Goal: Information Seeking & Learning: Learn about a topic

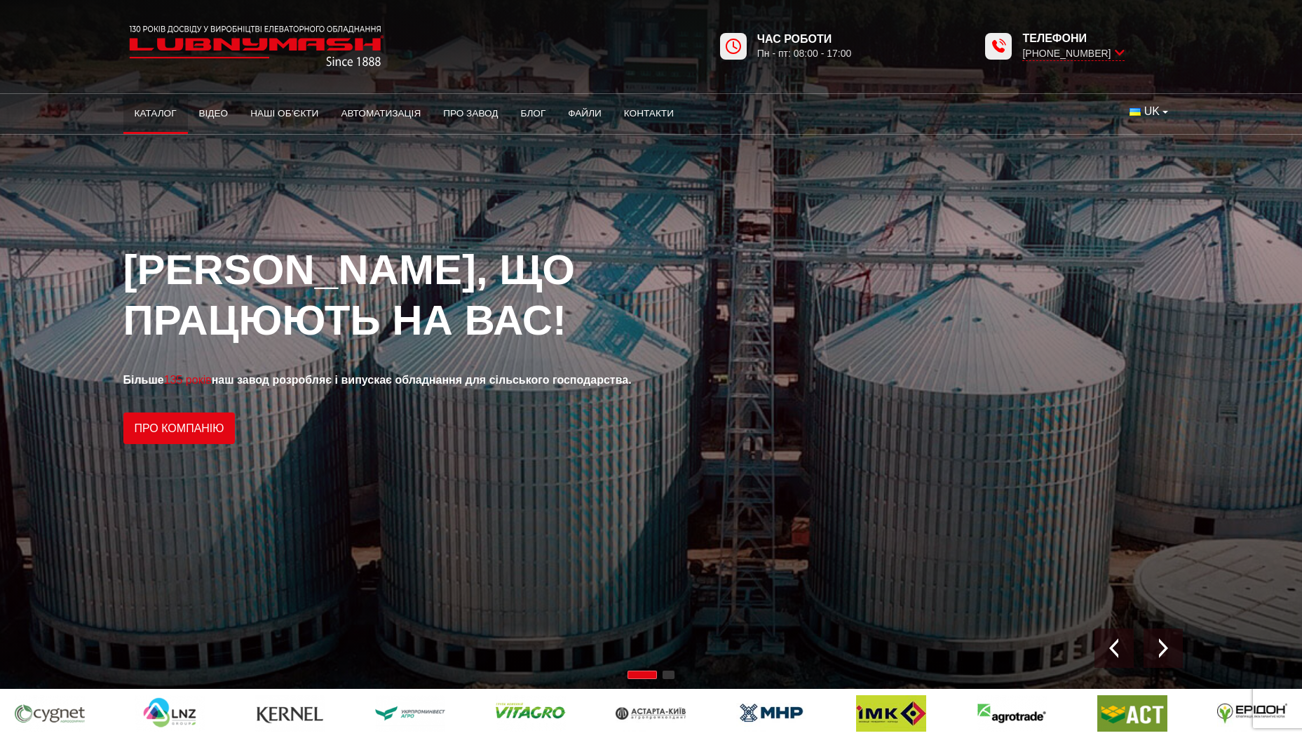
click at [162, 114] on link "Каталог" at bounding box center [155, 113] width 65 height 31
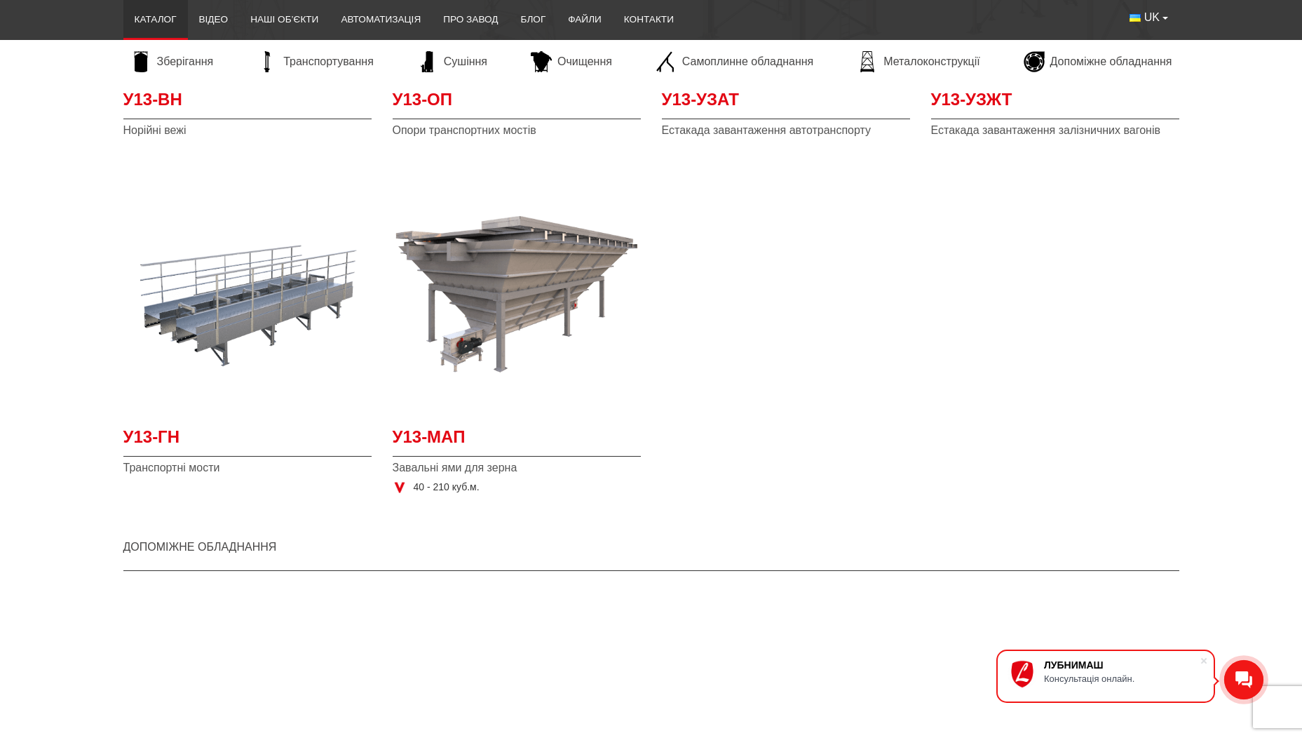
scroll to position [3506, 0]
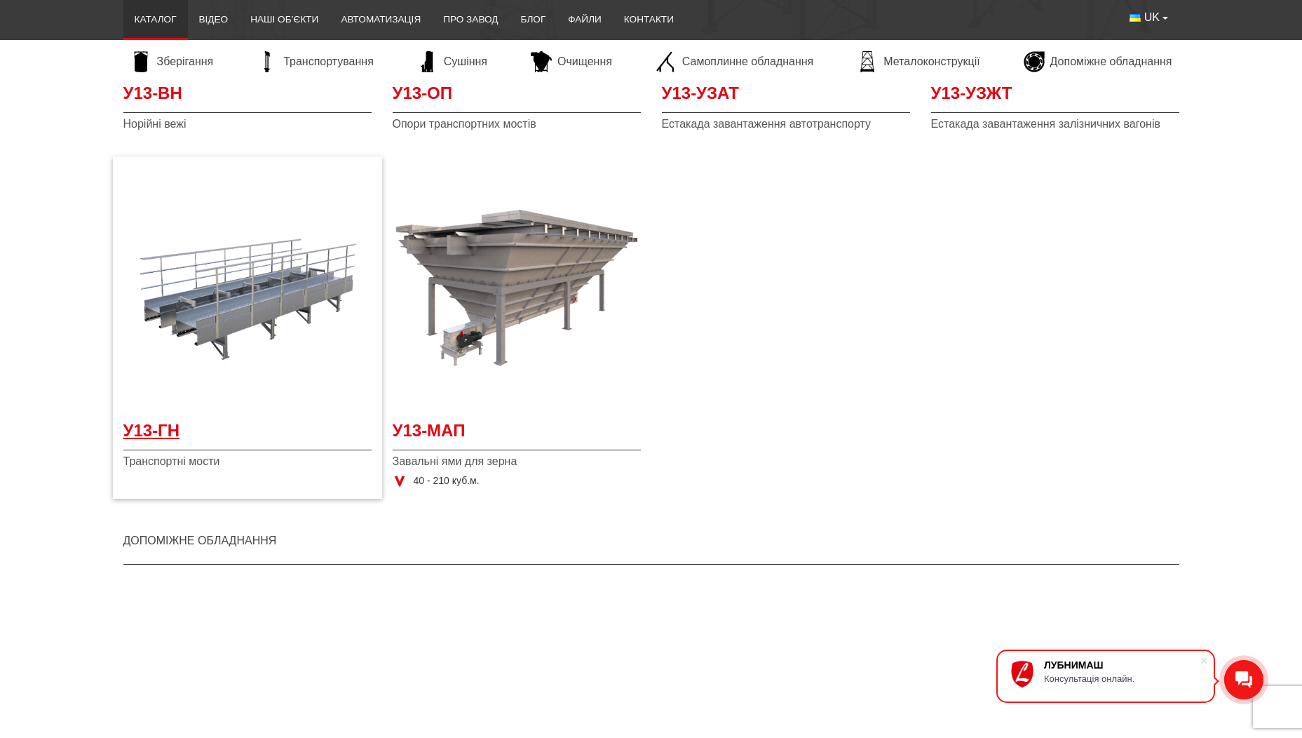
drag, startPoint x: 159, startPoint y: 430, endPoint x: 196, endPoint y: 430, distance: 36.5
click at [159, 430] on span "У13-ГН" at bounding box center [247, 435] width 248 height 32
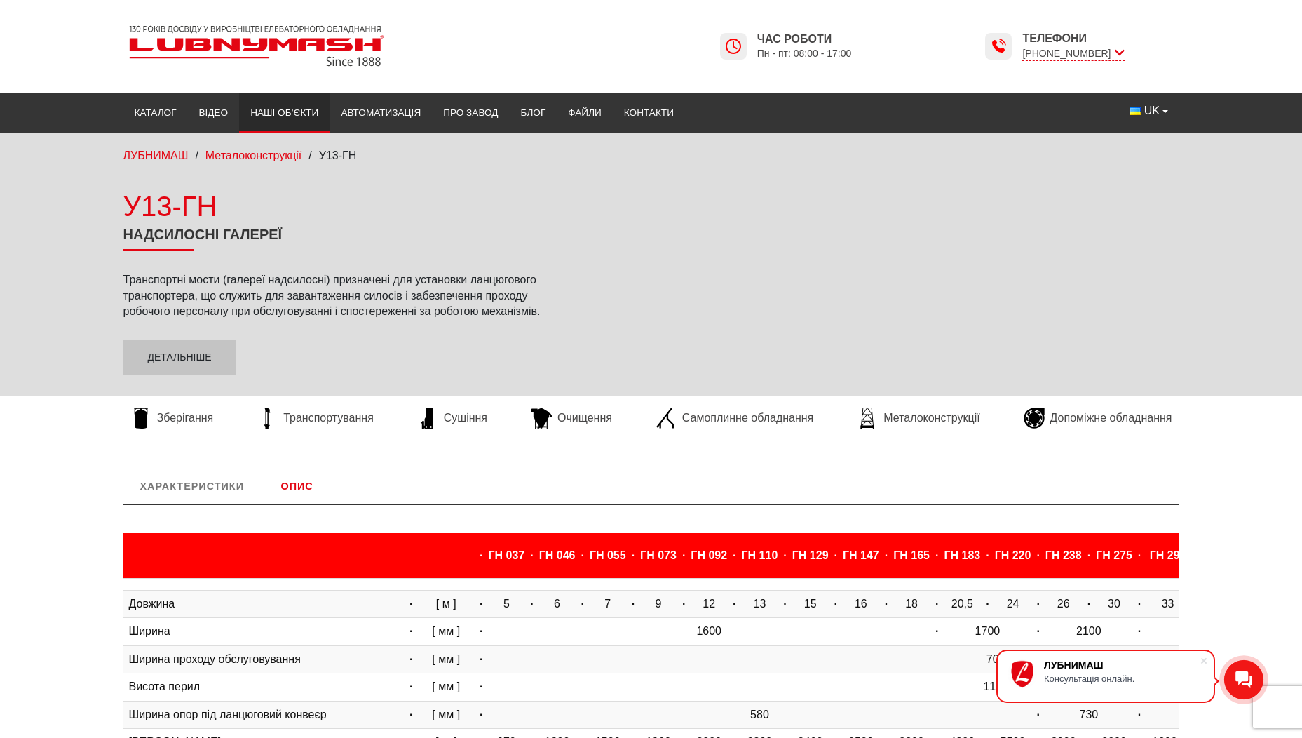
drag, startPoint x: 273, startPoint y: 106, endPoint x: 290, endPoint y: 111, distance: 18.4
click at [273, 106] on link "Наші об’єкти" at bounding box center [284, 112] width 90 height 31
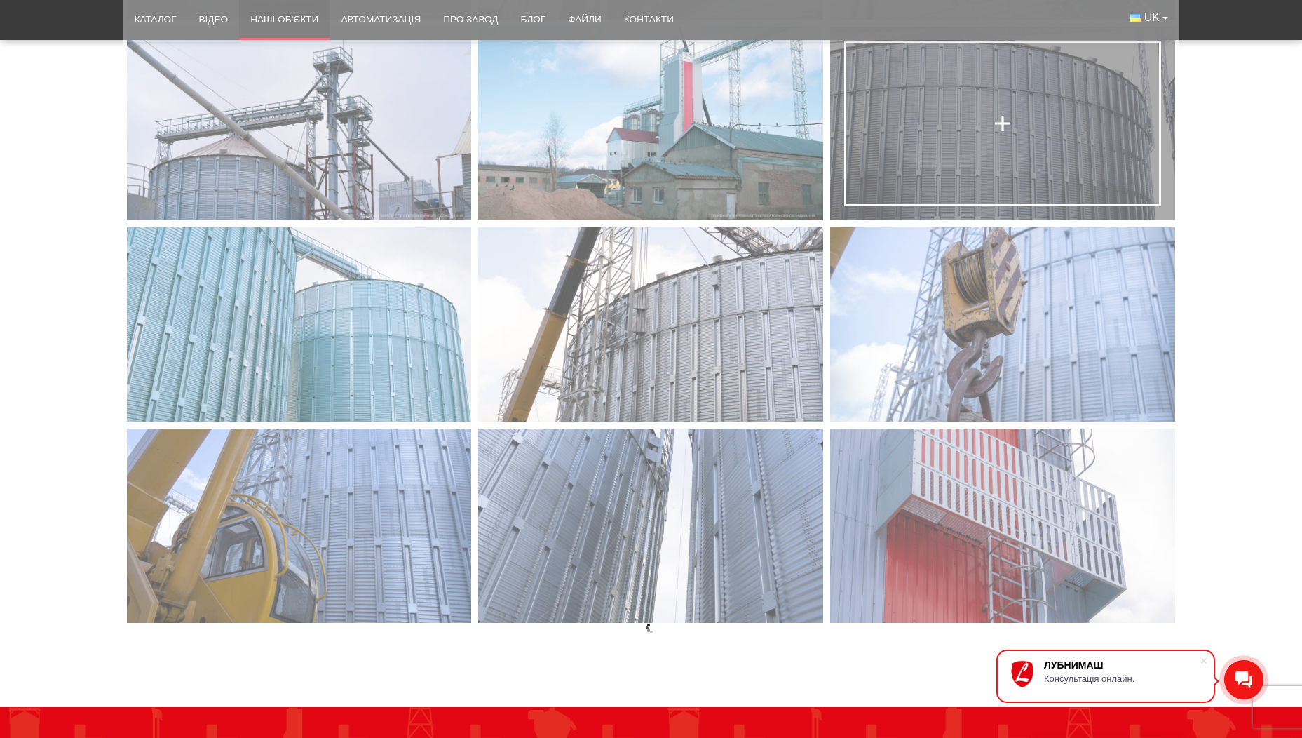
scroll to position [1052, 0]
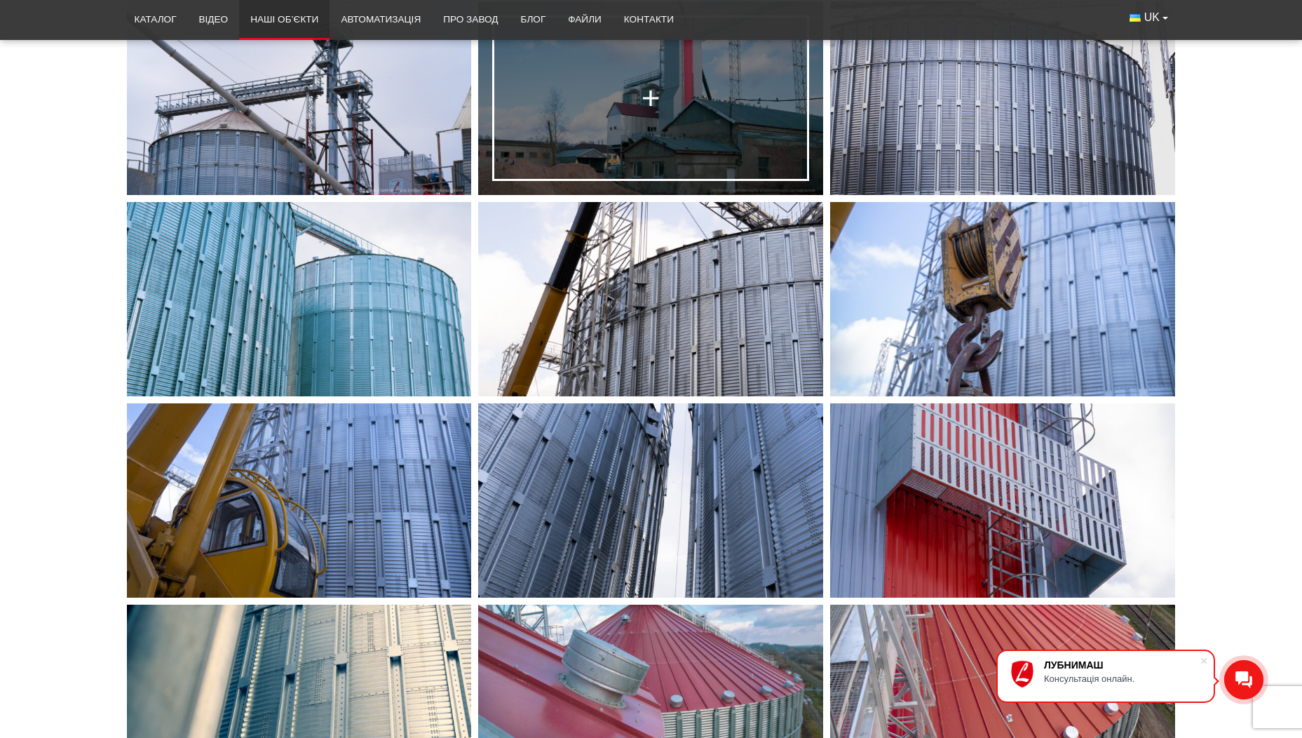
click at [589, 132] on link at bounding box center [650, 98] width 345 height 194
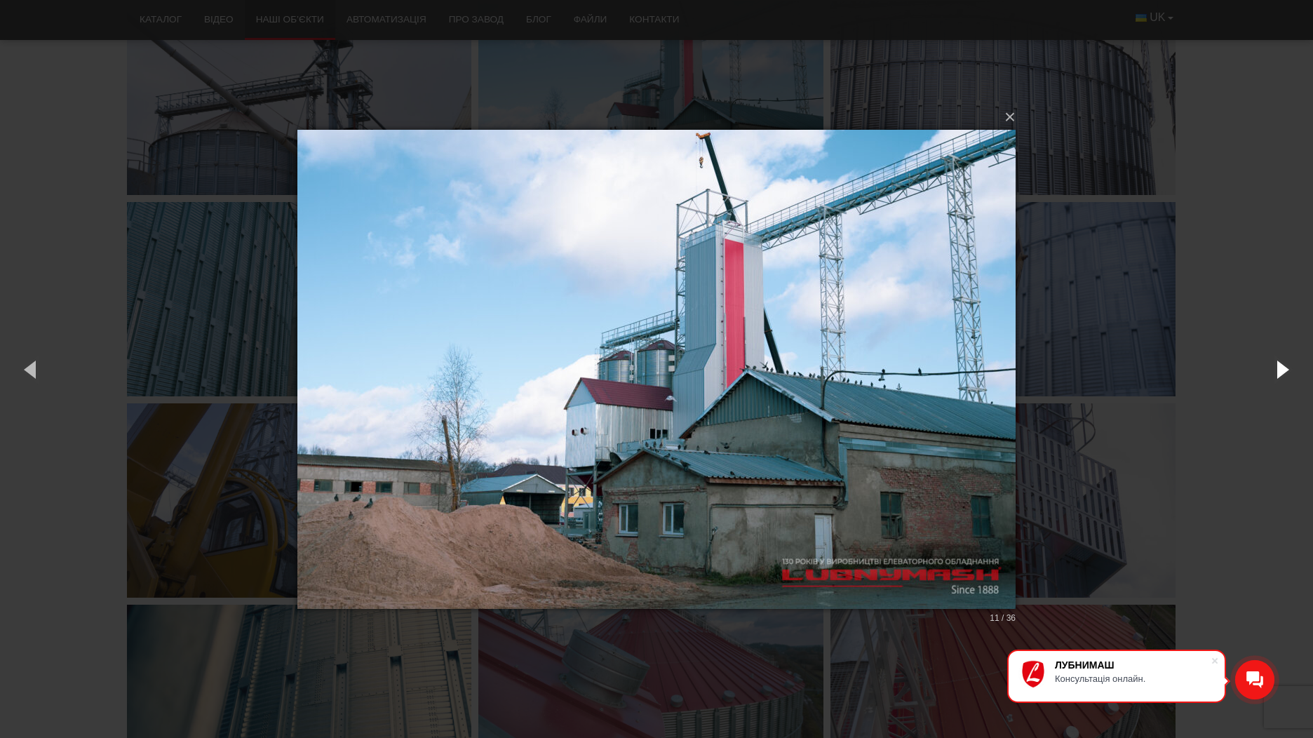
click at [1271, 360] on button "button" at bounding box center [1281, 368] width 63 height 77
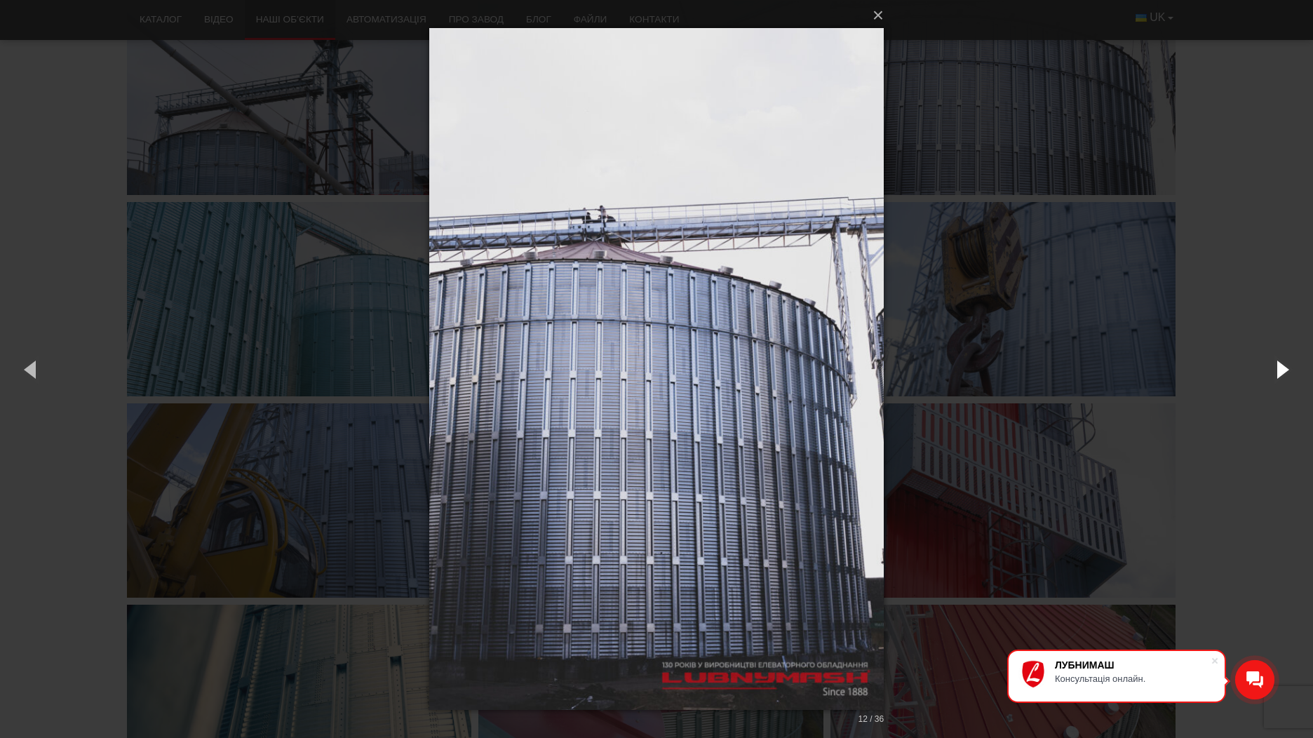
click at [1271, 360] on button "button" at bounding box center [1281, 368] width 63 height 77
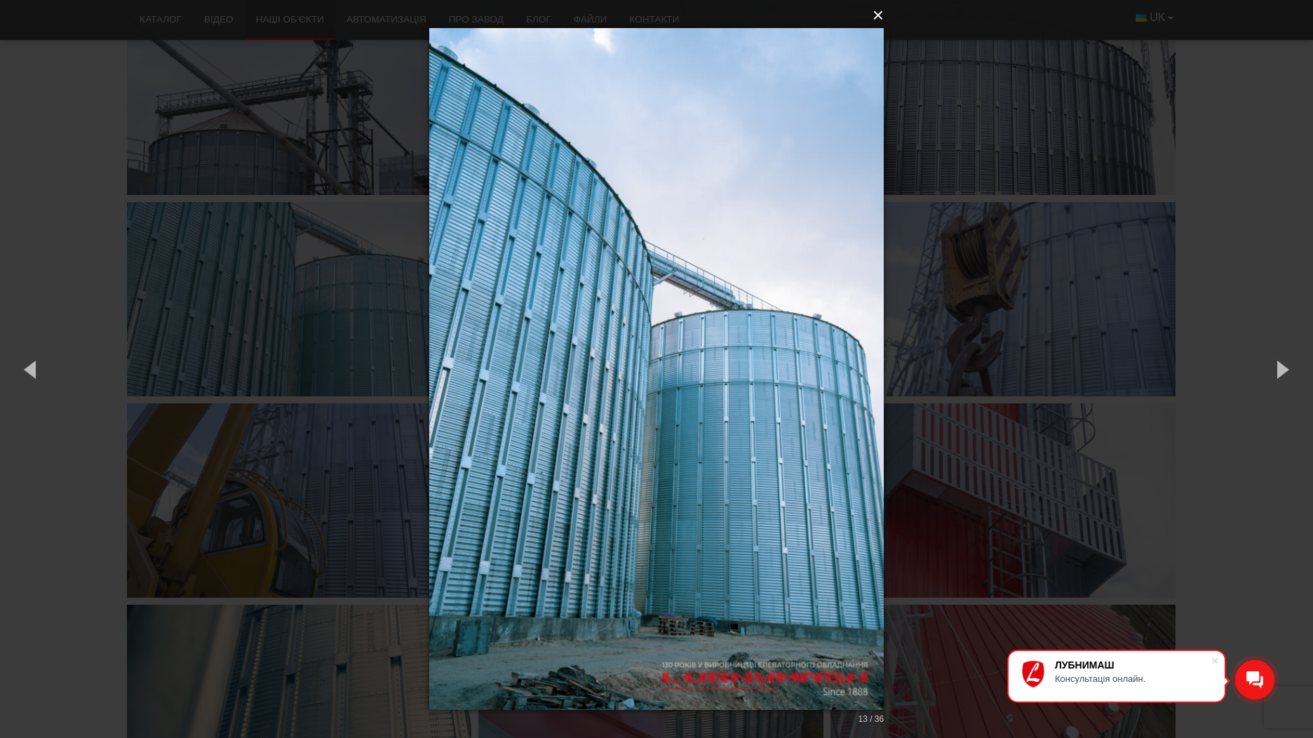
click at [881, 18] on button "×" at bounding box center [660, 15] width 454 height 31
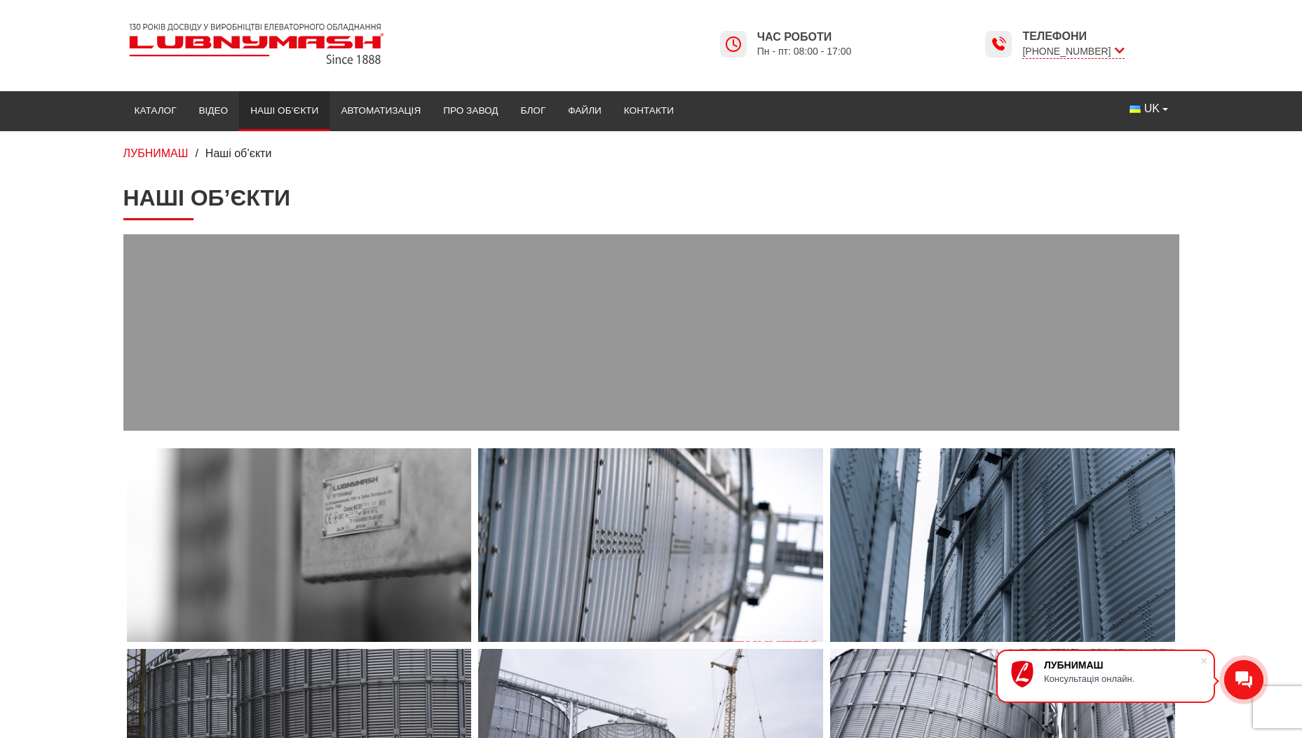
scroll to position [0, 0]
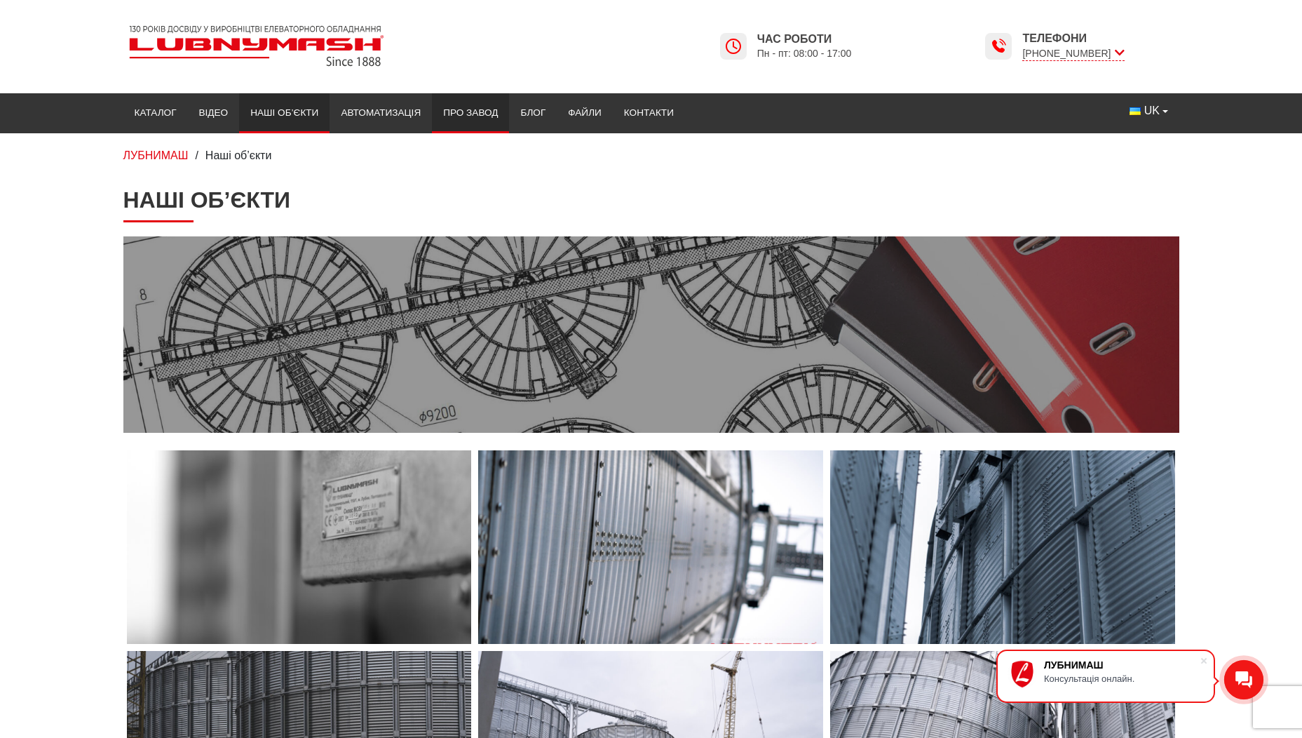
click at [468, 119] on link "Про завод" at bounding box center [470, 112] width 77 height 31
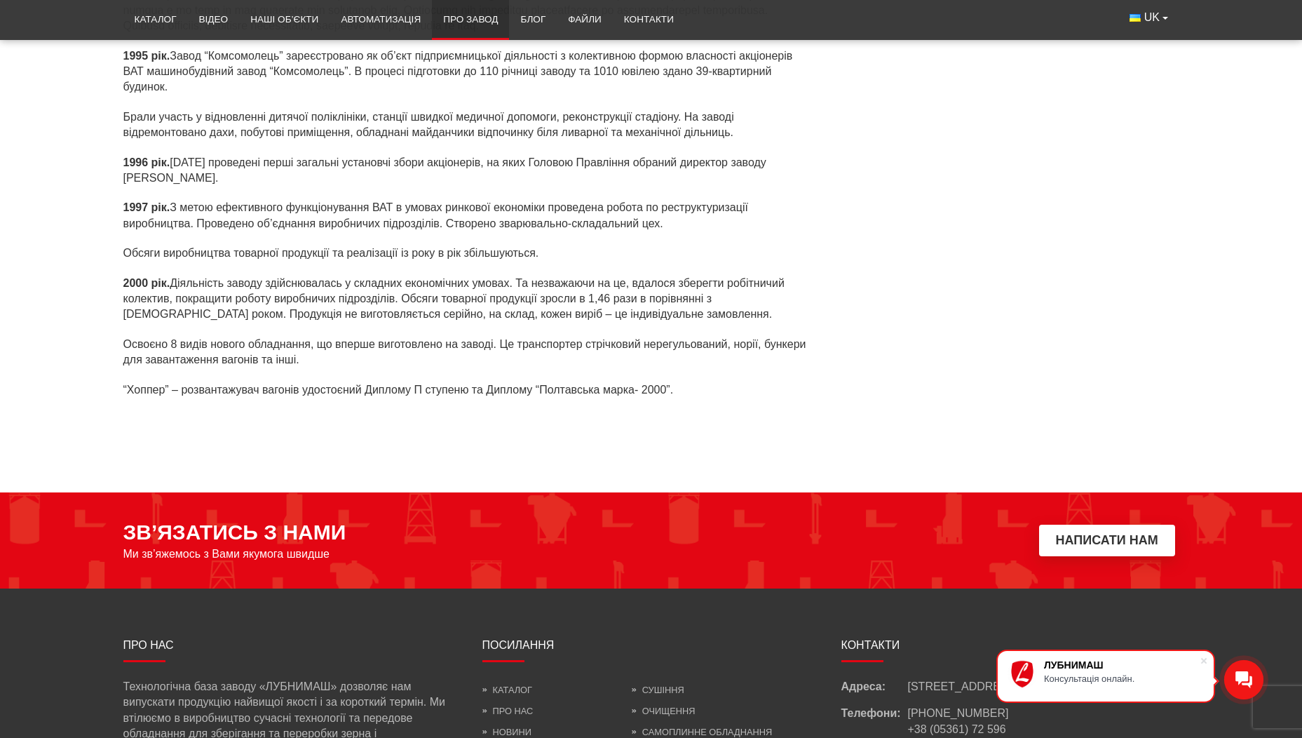
scroll to position [3646, 0]
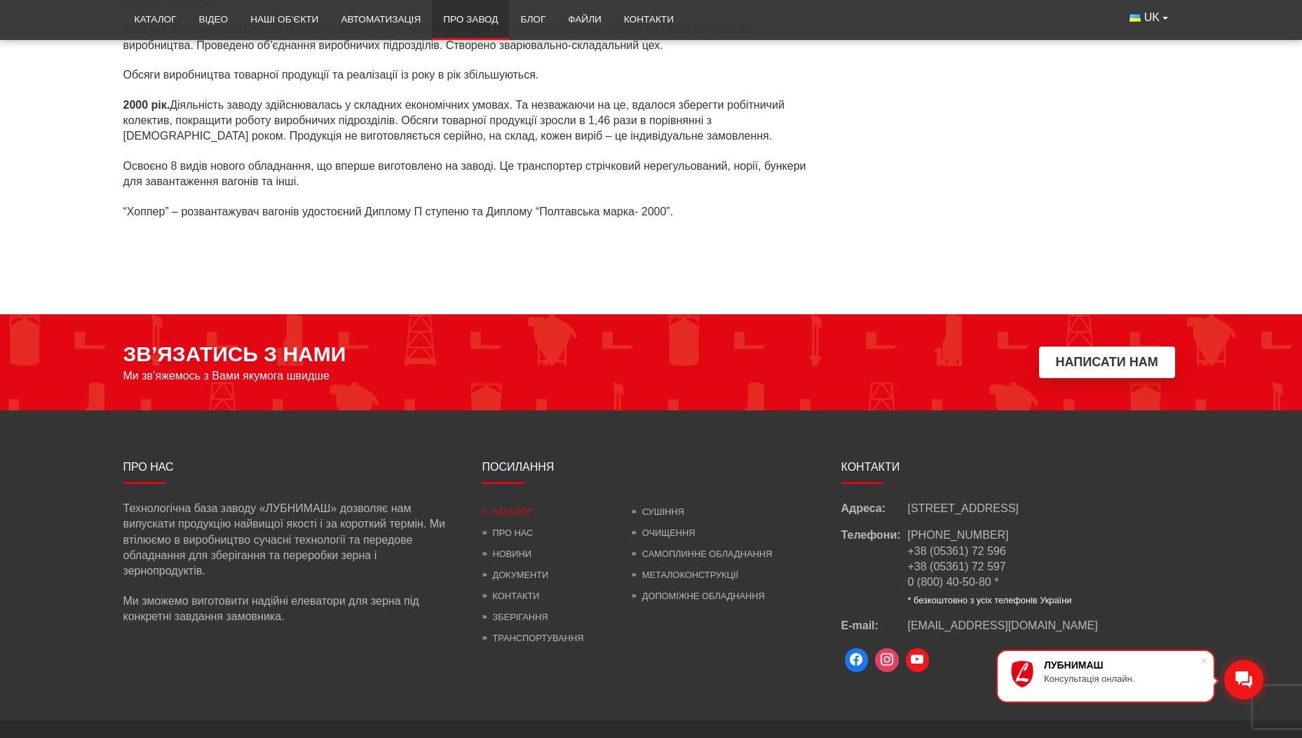
click at [509, 514] on link "Каталог" at bounding box center [507, 511] width 50 height 11
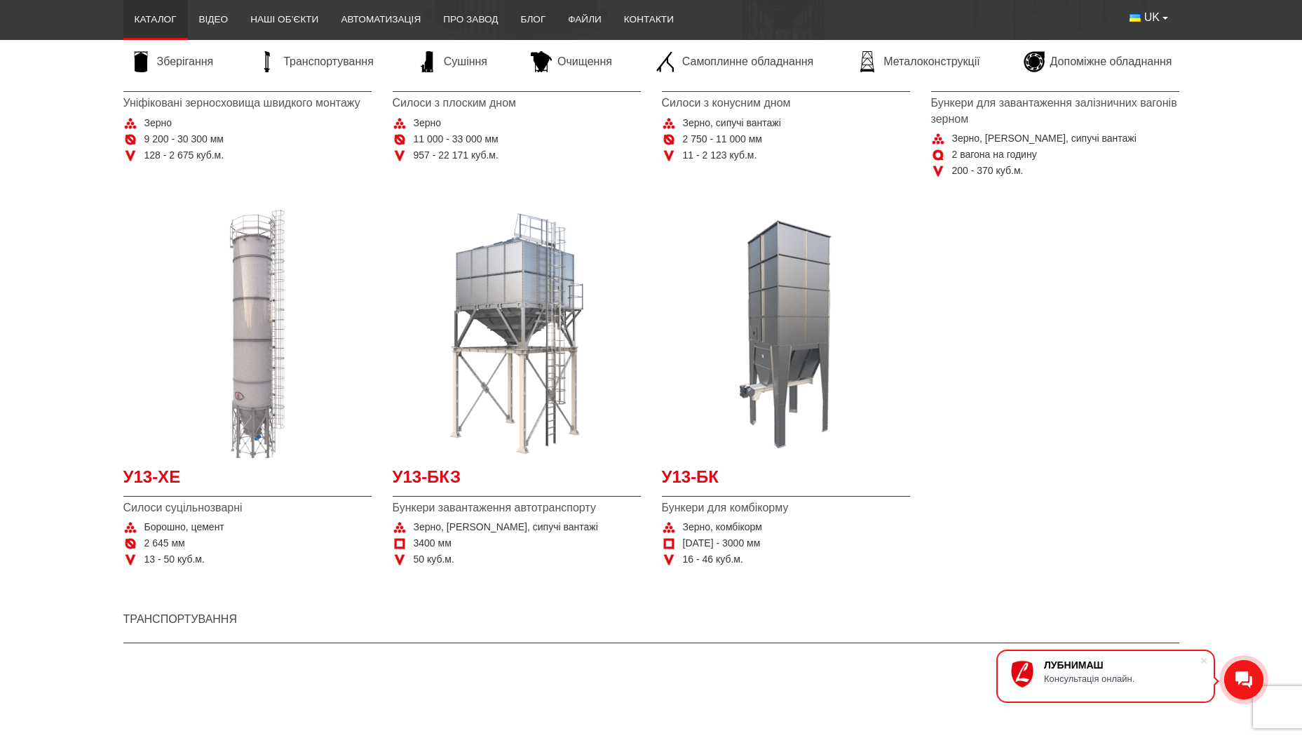
scroll to position [561, 0]
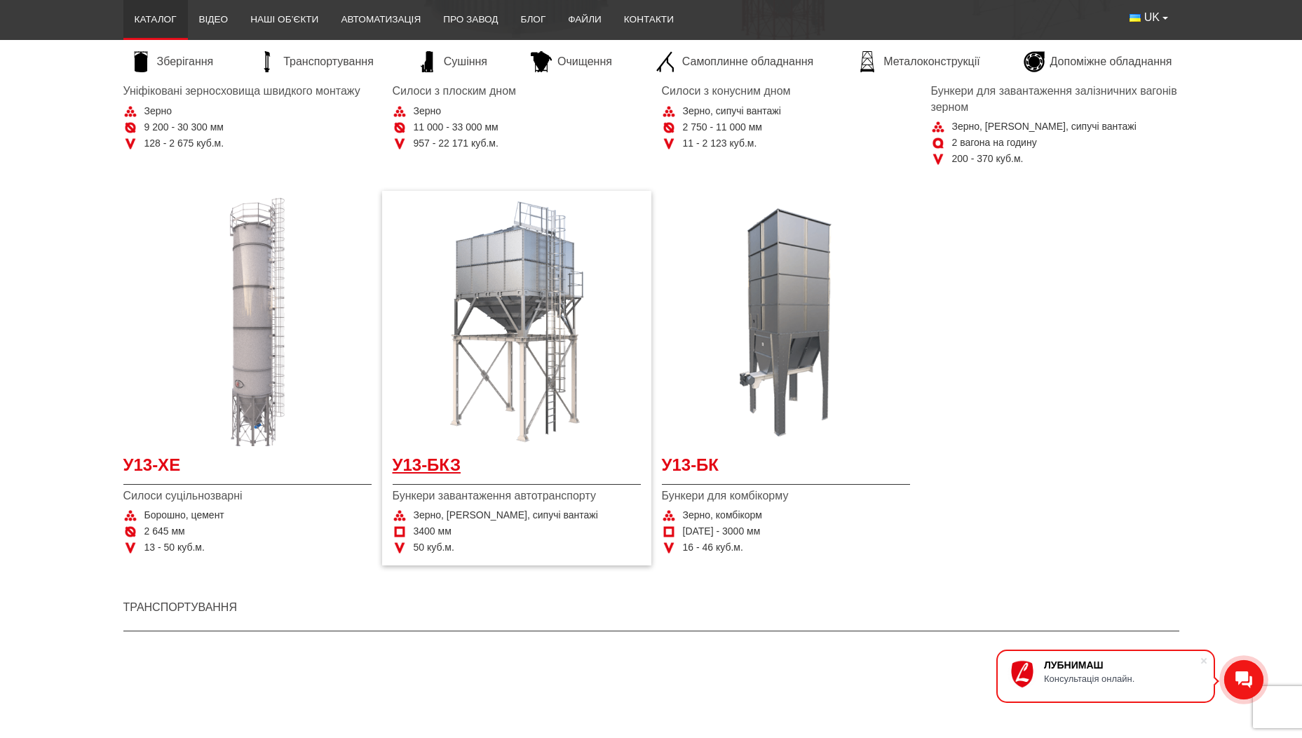
click at [522, 482] on span "У13-БКЗ" at bounding box center [517, 469] width 248 height 32
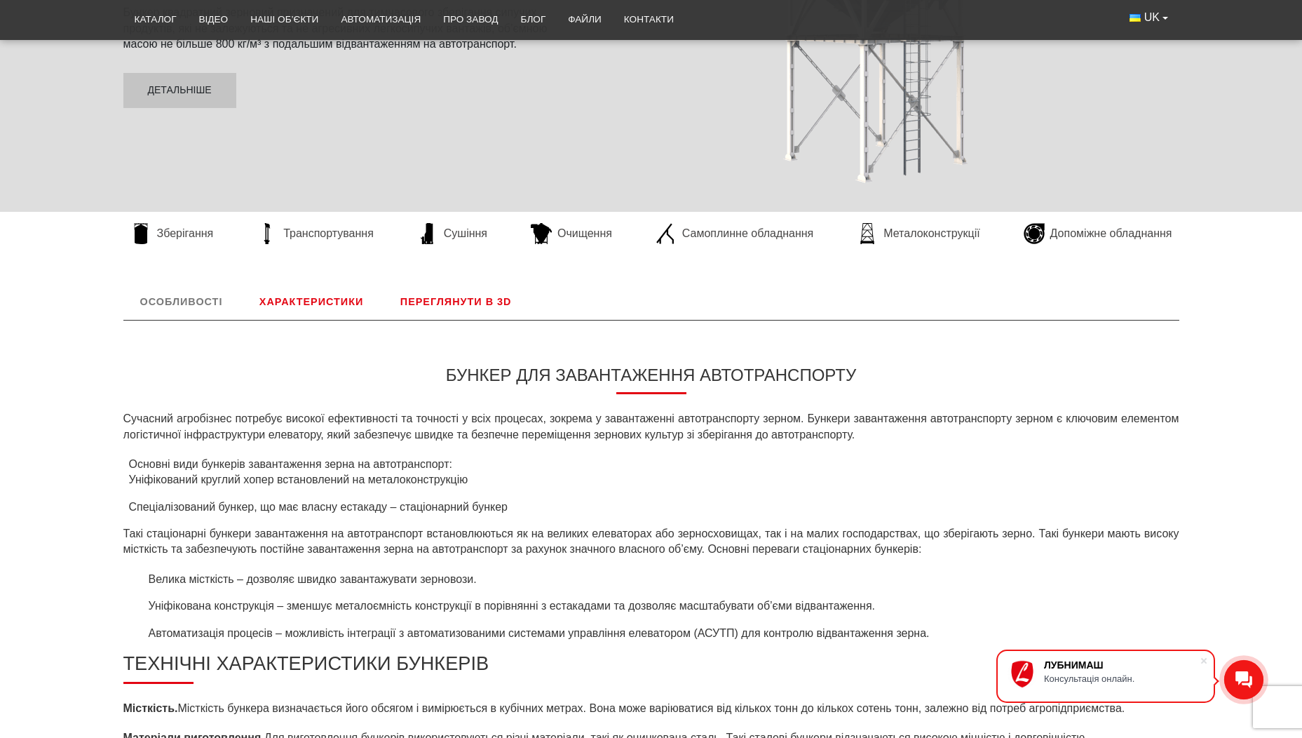
scroll to position [70, 0]
